Goal: Obtain resource: Download file/media

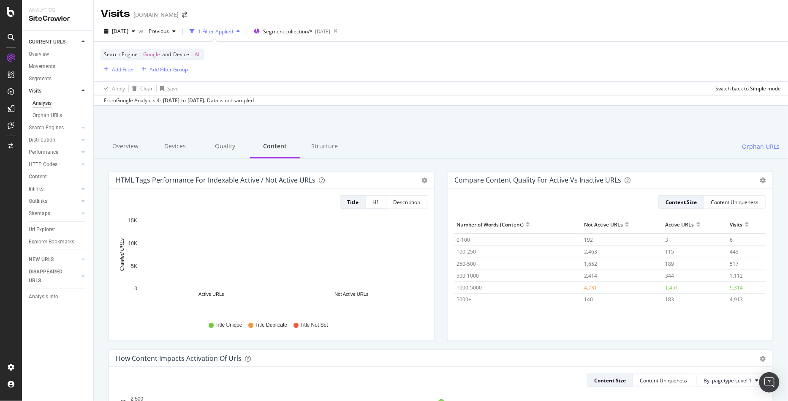
scroll to position [15, 0]
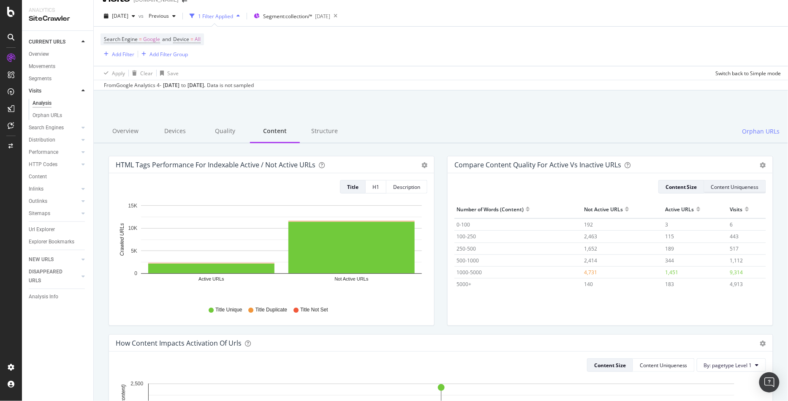
click at [723, 185] on div "Content Uniqueness" at bounding box center [735, 186] width 48 height 7
click at [765, 162] on icon "gear" at bounding box center [763, 165] width 6 height 6
click at [742, 156] on div "Compare Content Quality for Active vs Inactive URLs Export as CSV Add to Custom…" at bounding box center [610, 164] width 325 height 17
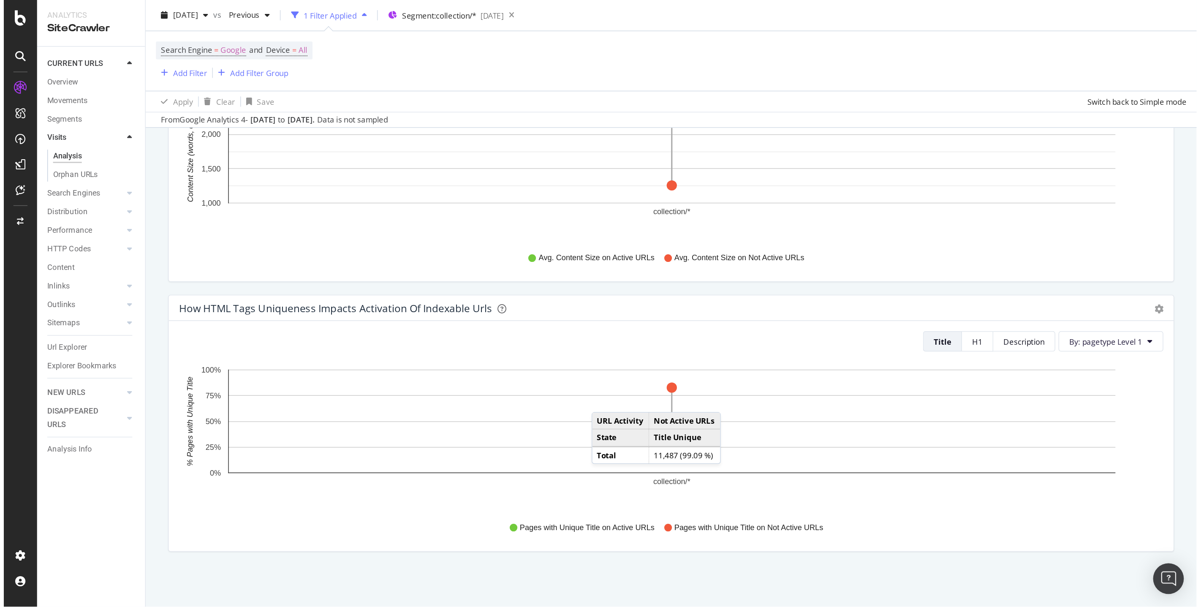
scroll to position [0, 0]
